Goal: Navigation & Orientation: Find specific page/section

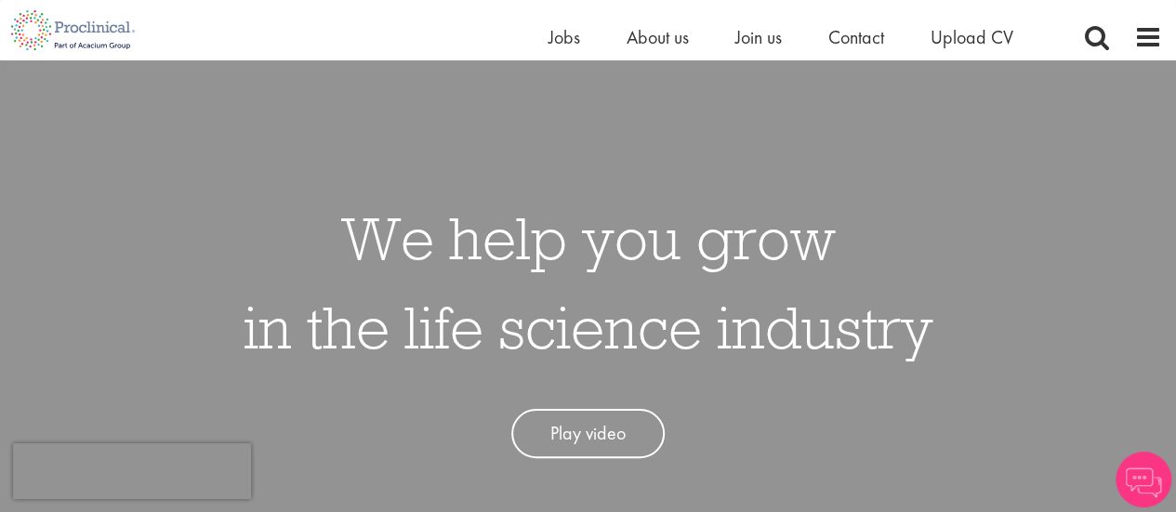
scroll to position [15, 0]
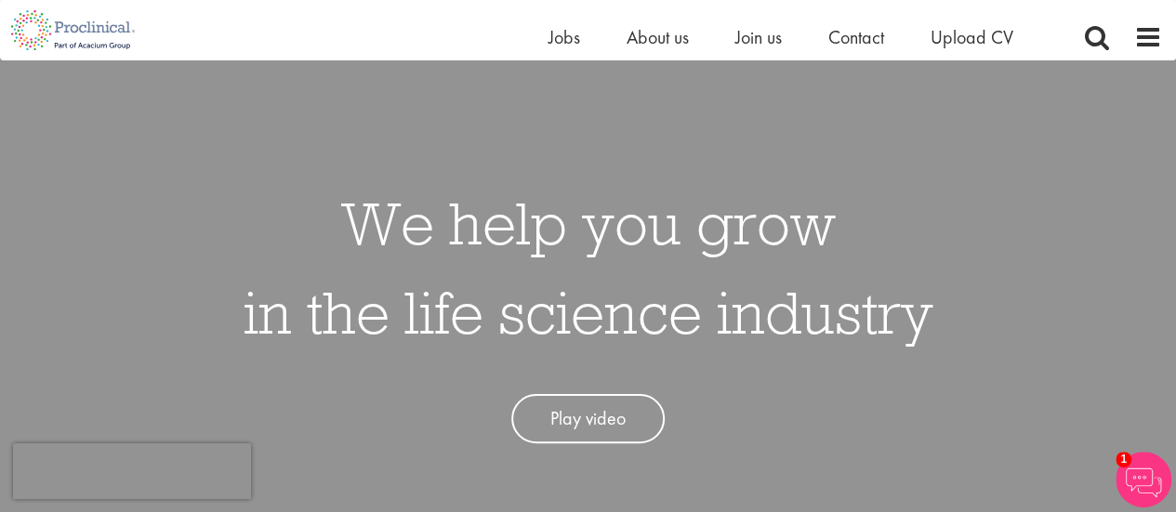
click at [1144, 482] on img at bounding box center [1143, 480] width 56 height 56
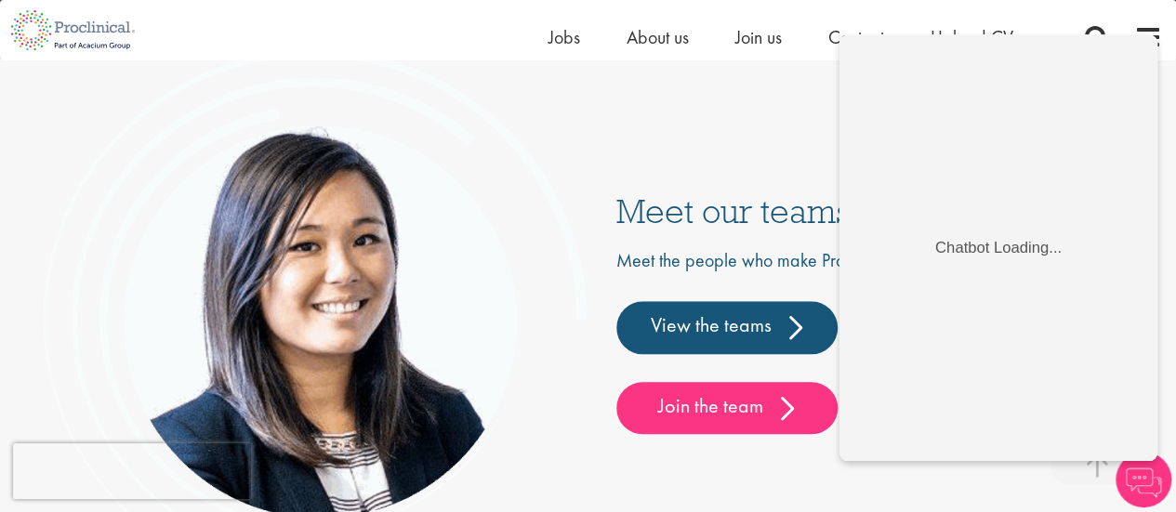
scroll to position [4245, 0]
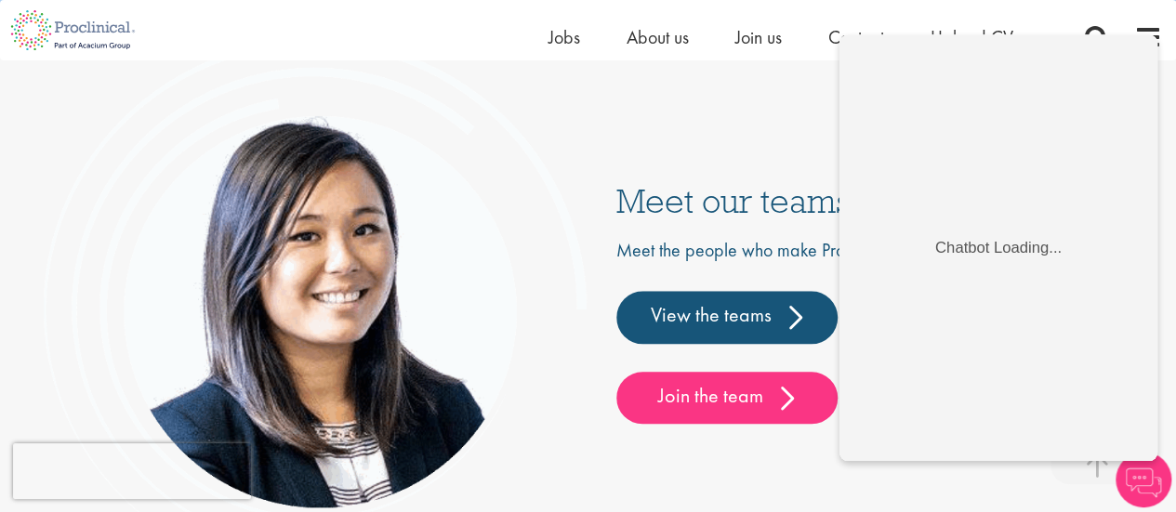
click at [593, 125] on div "Meet our teams Meet the people who make Proclinical great. View the teams Join …" at bounding box center [588, 303] width 1092 height 511
click at [1134, 477] on img at bounding box center [1143, 480] width 56 height 56
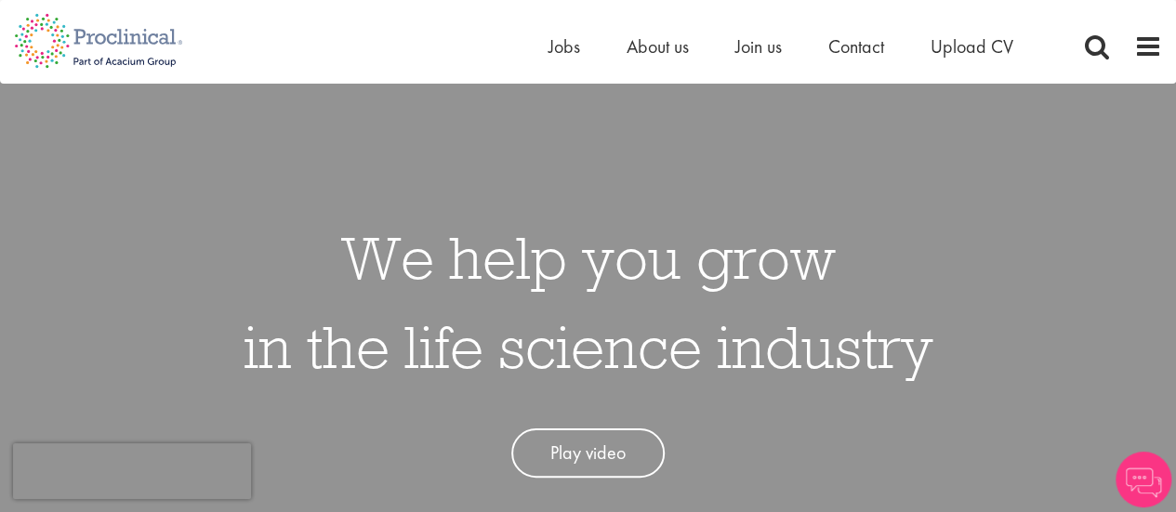
scroll to position [0, 0]
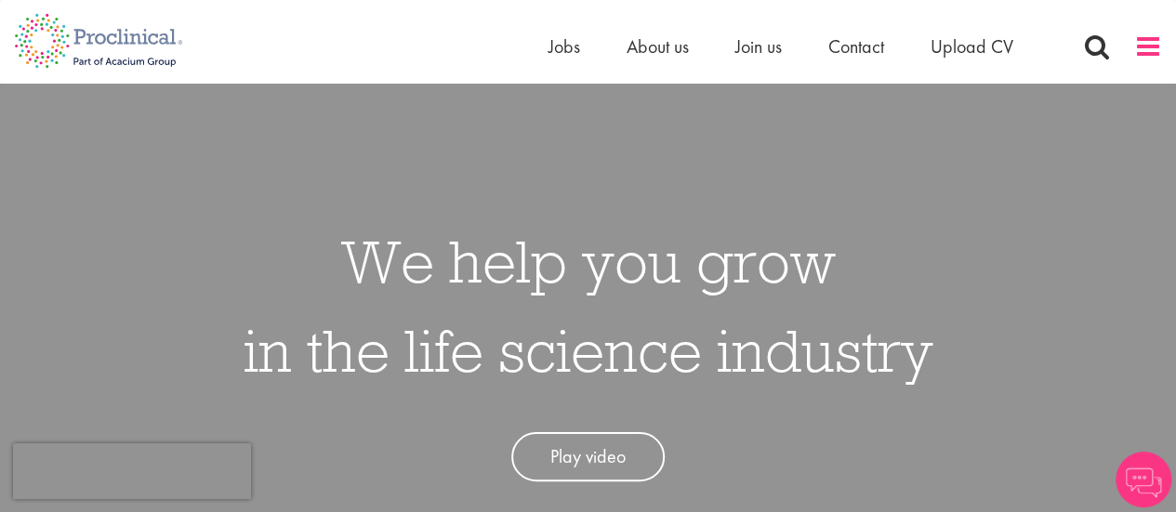
click at [1143, 47] on span at bounding box center [1148, 47] width 28 height 28
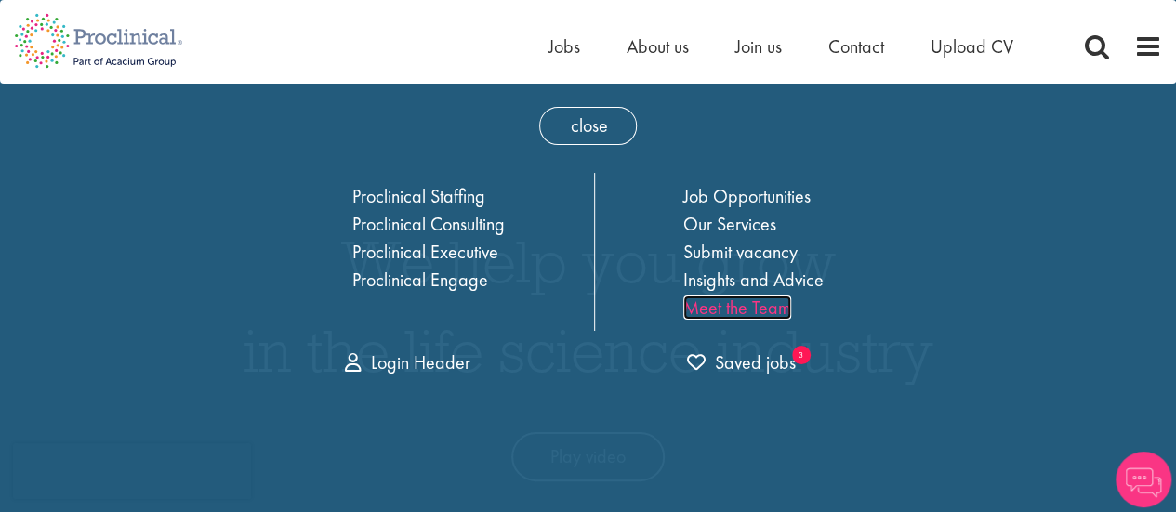
click at [747, 306] on link "Meet the Team" at bounding box center [737, 308] width 108 height 24
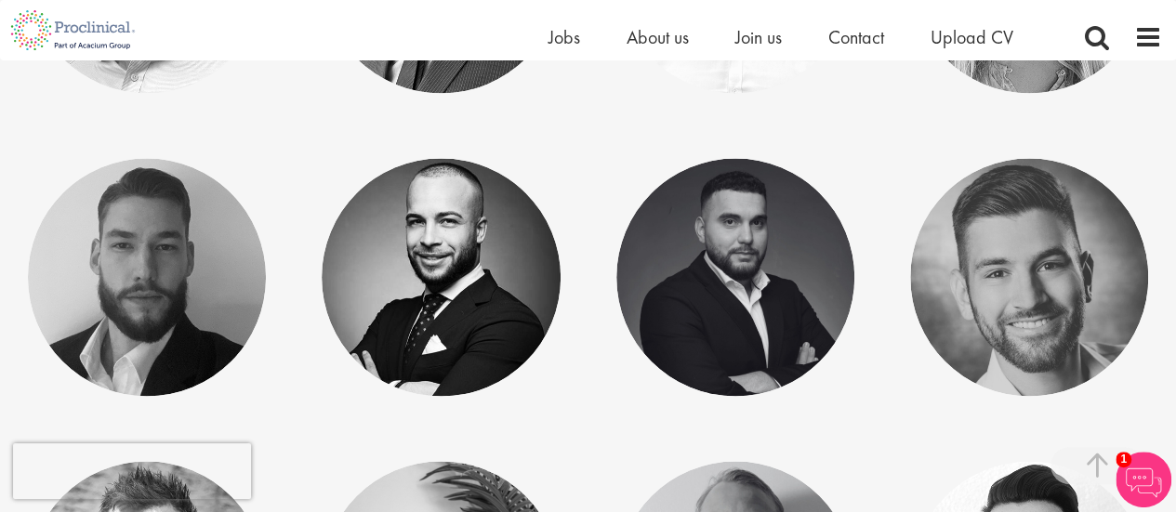
scroll to position [1180, 0]
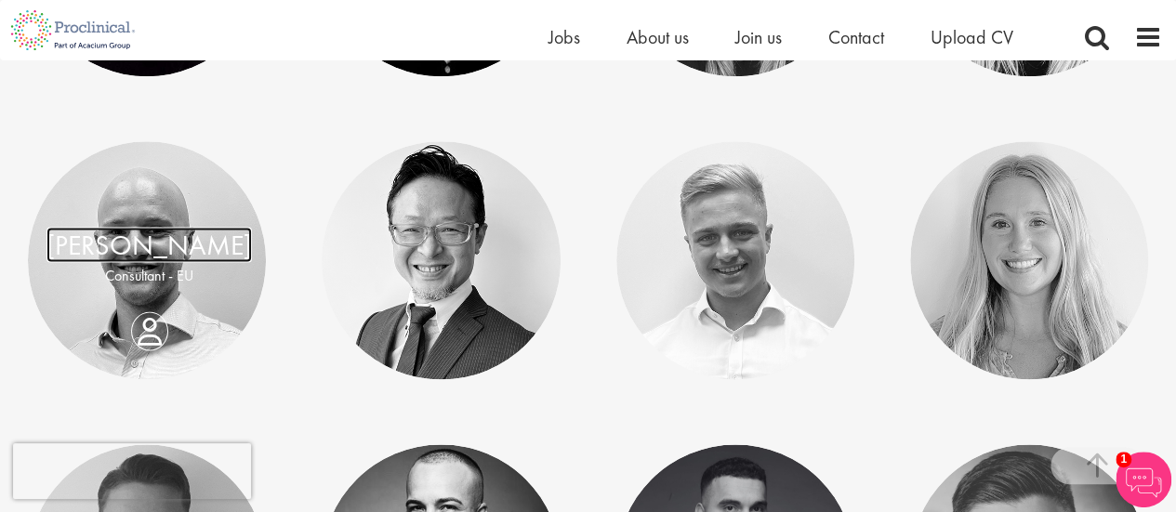
click at [154, 260] on link "[PERSON_NAME]" at bounding box center [148, 244] width 205 height 35
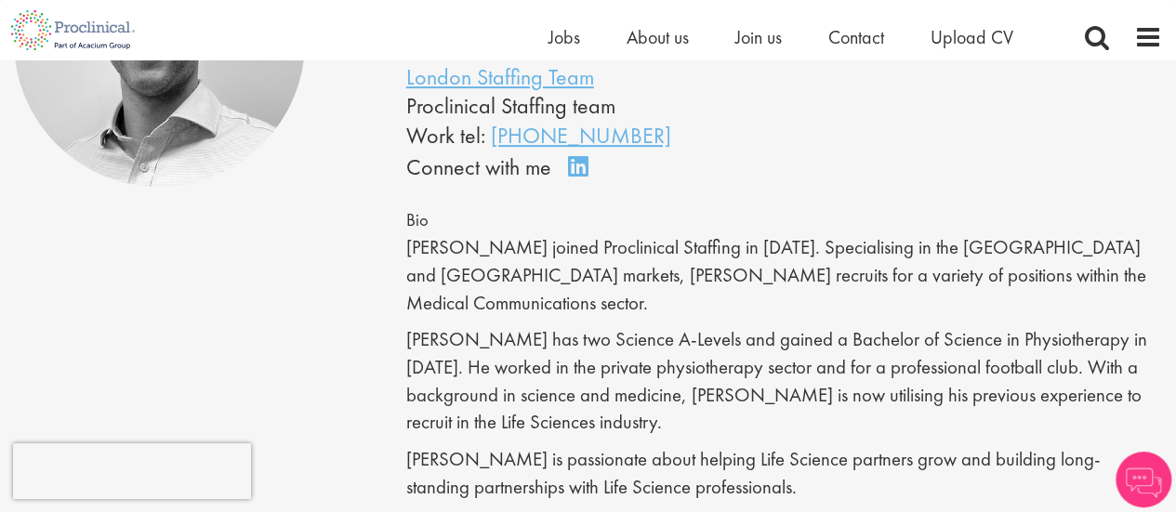
scroll to position [186, 0]
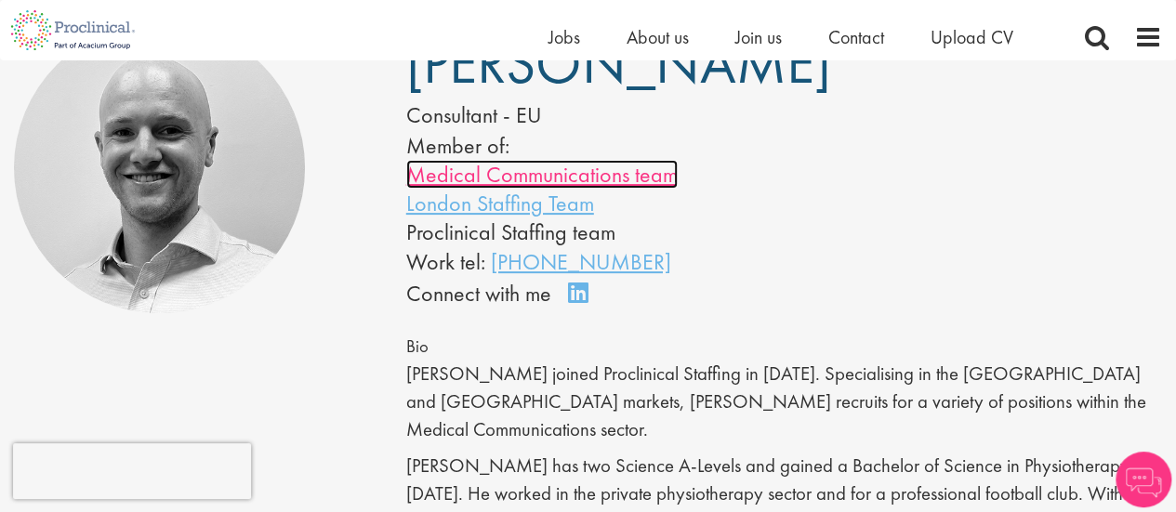
click at [499, 181] on link "Medical Communications team" at bounding box center [541, 174] width 271 height 29
